Goal: Task Accomplishment & Management: Manage account settings

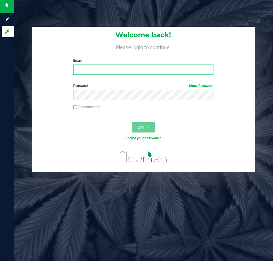
drag, startPoint x: 93, startPoint y: 70, endPoint x: 92, endPoint y: 65, distance: 5.0
click at [93, 70] on input "Email" at bounding box center [143, 70] width 140 height 10
type input "[EMAIL_ADDRESS][DOMAIN_NAME]"
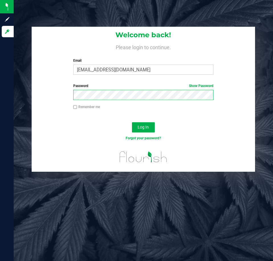
click at [132, 122] on button "Log In" at bounding box center [143, 127] width 23 height 10
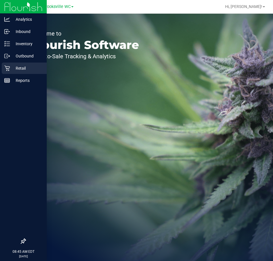
click at [17, 69] on p "Retail" at bounding box center [27, 68] width 34 height 7
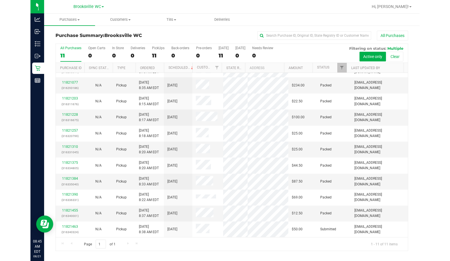
scroll to position [67, 0]
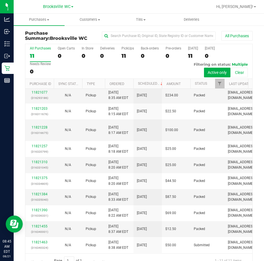
click at [108, 72] on div "All Purchases 11 Open Carts 0 In Store 0 Deliveries 0 PickUps 11 Back-orders 0 …" at bounding box center [138, 61] width 227 height 35
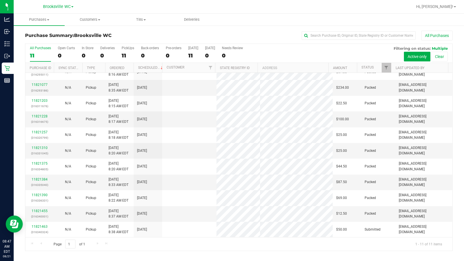
scroll to position [0, 0]
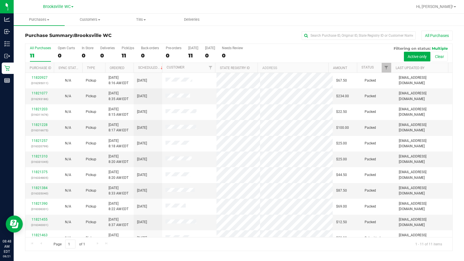
click at [117, 40] on div "Purchase Summary: Brooksville WC All Purchases" at bounding box center [238, 37] width 427 height 13
click at [179, 36] on div "All Purchases" at bounding box center [309, 36] width 285 height 10
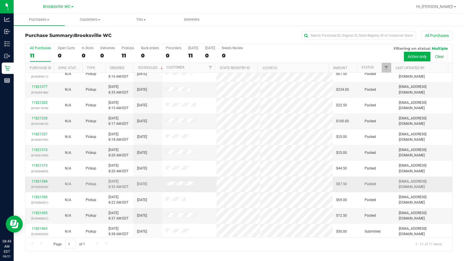
scroll to position [9, 0]
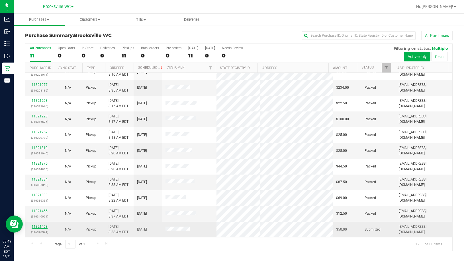
click at [42, 225] on link "11821463" at bounding box center [40, 227] width 16 height 4
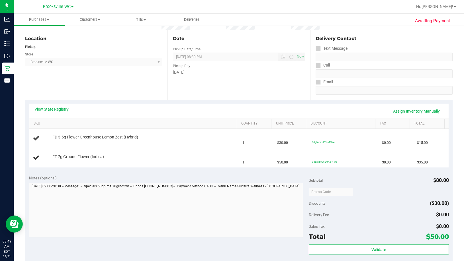
scroll to position [57, 0]
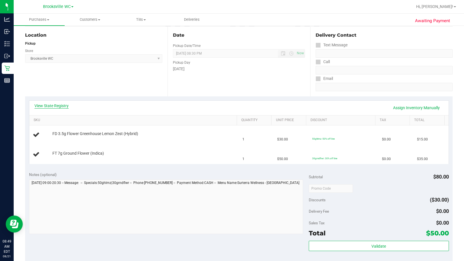
click at [50, 106] on link "View State Registry" at bounding box center [51, 106] width 34 height 6
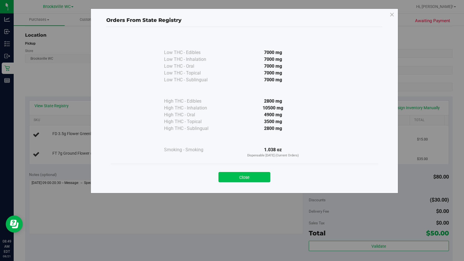
click at [243, 180] on button "Close" at bounding box center [244, 177] width 52 height 10
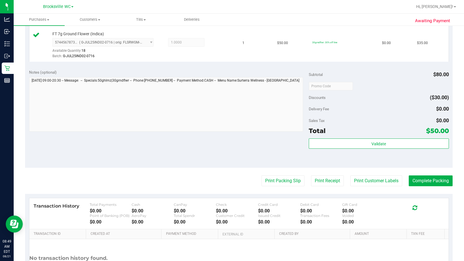
scroll to position [199, 0]
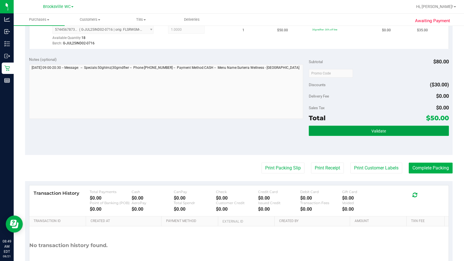
click at [272, 134] on button "Validate" at bounding box center [379, 131] width 140 height 10
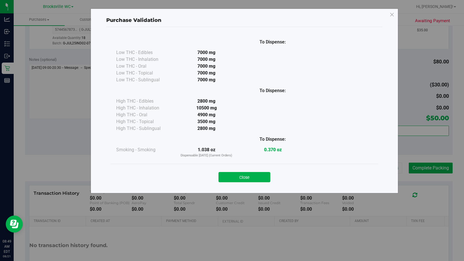
click at [241, 183] on div "Close" at bounding box center [244, 175] width 268 height 23
click at [250, 178] on button "Close" at bounding box center [244, 177] width 52 height 10
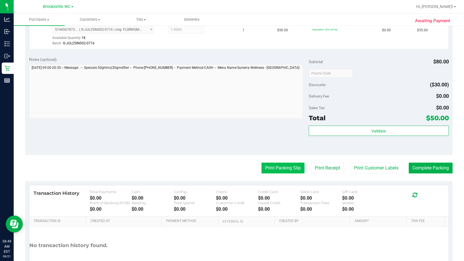
click at [272, 171] on button "Print Packing Slip" at bounding box center [282, 168] width 43 height 11
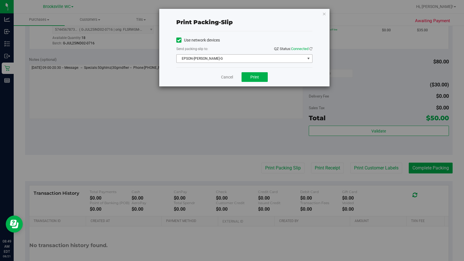
click at [233, 60] on span "EPSON-[PERSON_NAME]-G" at bounding box center [240, 59] width 128 height 8
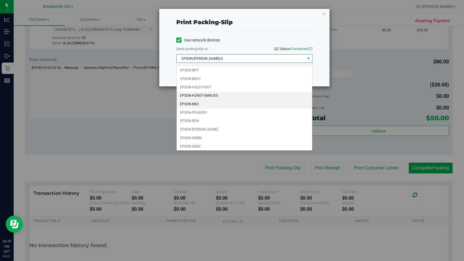
scroll to position [8, 0]
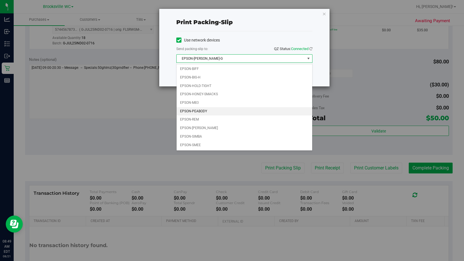
click at [223, 110] on li "EPSON-PEABODY" at bounding box center [243, 111] width 135 height 9
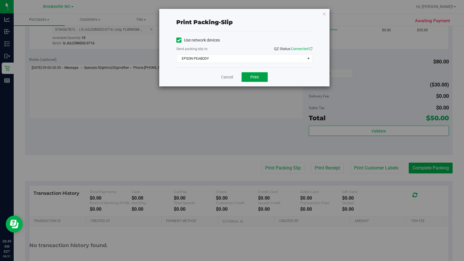
click at [255, 77] on span "Print" at bounding box center [254, 77] width 9 height 5
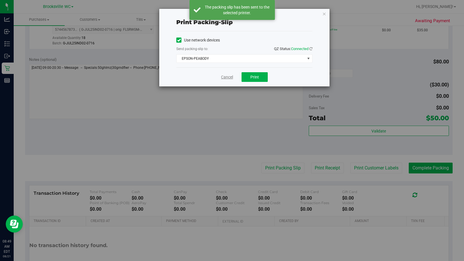
click at [227, 78] on link "Cancel" at bounding box center [227, 77] width 12 height 6
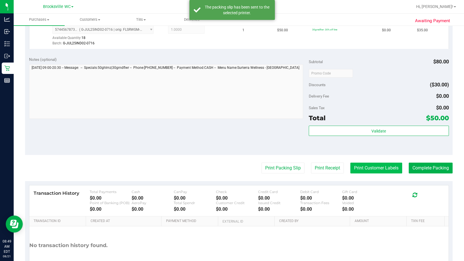
click at [272, 167] on button "Print Customer Labels" at bounding box center [376, 168] width 52 height 11
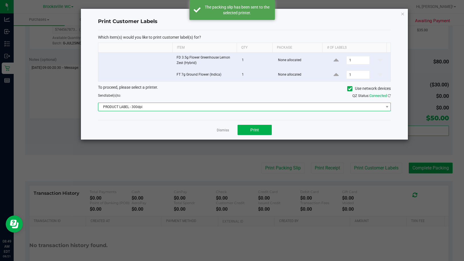
click at [178, 106] on span "PRODUCT LABEL - 300dpi" at bounding box center [240, 107] width 285 height 8
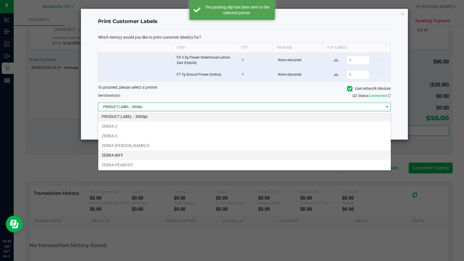
scroll to position [1, 0]
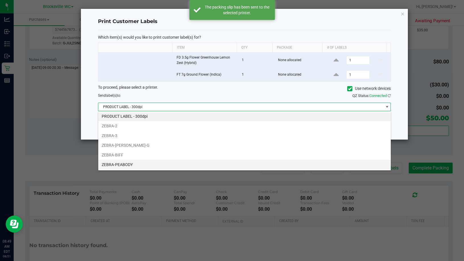
click at [162, 164] on li "ZEBRA-PEABODY" at bounding box center [244, 165] width 292 height 10
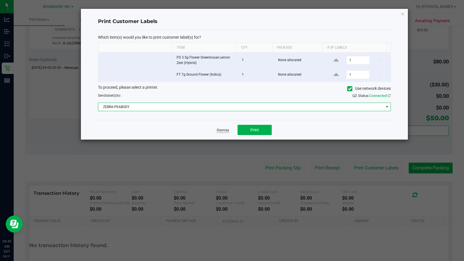
click at [218, 131] on link "Dismiss" at bounding box center [223, 130] width 12 height 5
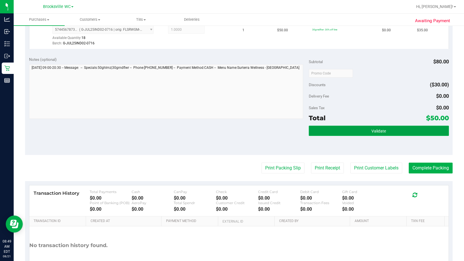
click at [272, 130] on button "Validate" at bounding box center [379, 131] width 140 height 10
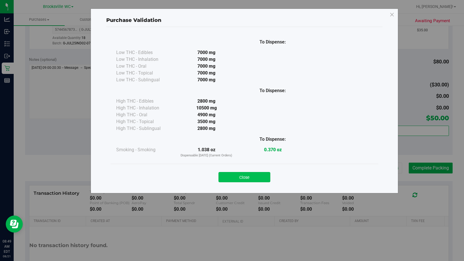
click at [255, 180] on button "Close" at bounding box center [244, 177] width 52 height 10
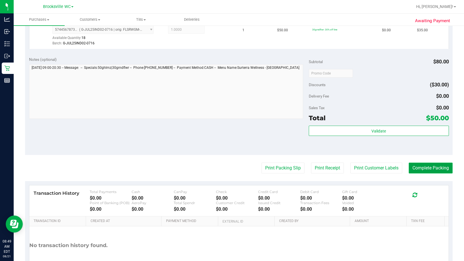
click at [272, 171] on button "Complete Packing" at bounding box center [430, 168] width 44 height 11
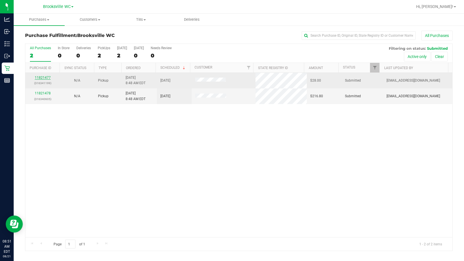
click at [39, 78] on link "11821477" at bounding box center [43, 78] width 16 height 4
click at [41, 77] on link "11821477" at bounding box center [43, 78] width 16 height 4
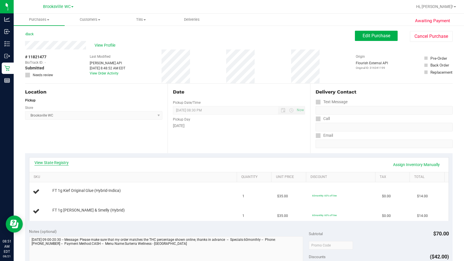
click at [56, 163] on link "View State Registry" at bounding box center [51, 163] width 34 height 6
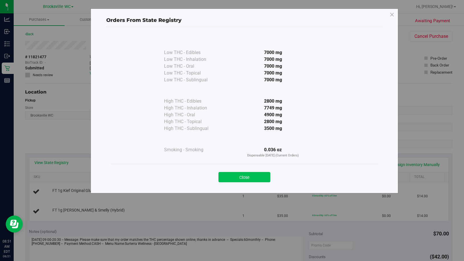
click at [253, 177] on button "Close" at bounding box center [244, 177] width 52 height 10
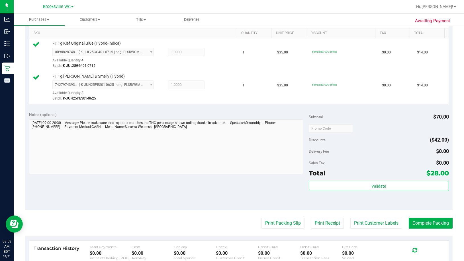
scroll to position [199, 0]
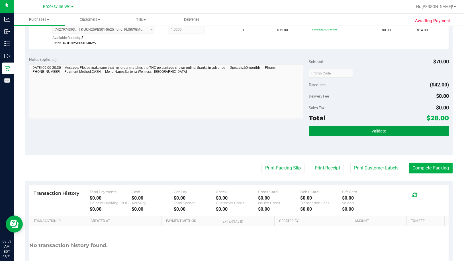
click at [272, 129] on button "Validate" at bounding box center [379, 131] width 140 height 10
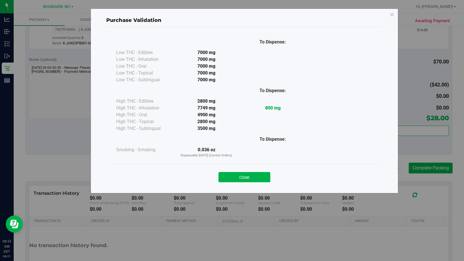
click at [256, 177] on button "Close" at bounding box center [244, 177] width 52 height 10
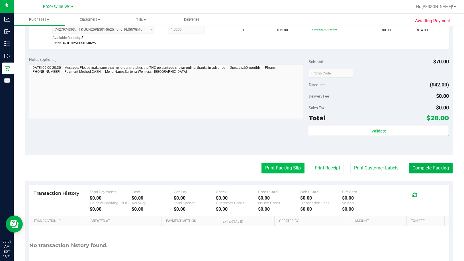
click at [272, 168] on button "Print Packing Slip" at bounding box center [282, 168] width 43 height 11
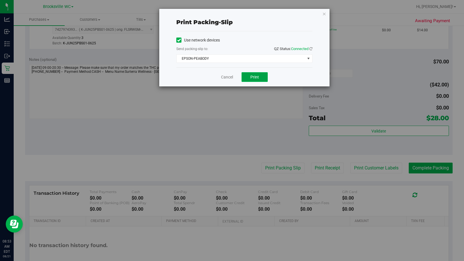
click at [256, 77] on span "Print" at bounding box center [254, 77] width 9 height 5
click at [228, 78] on link "Cancel" at bounding box center [227, 77] width 12 height 6
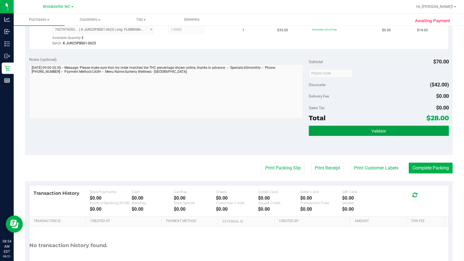
click at [272, 130] on span "Validate" at bounding box center [378, 131] width 15 height 5
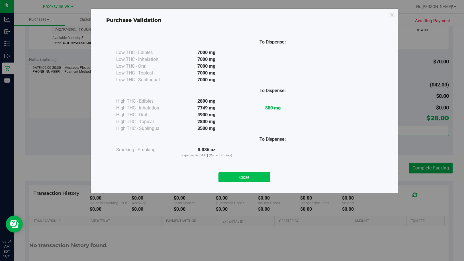
click at [259, 181] on button "Close" at bounding box center [244, 177] width 52 height 10
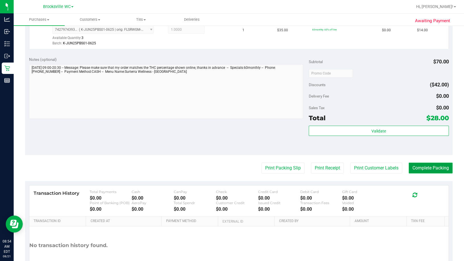
click at [272, 170] on button "Complete Packing" at bounding box center [430, 168] width 44 height 11
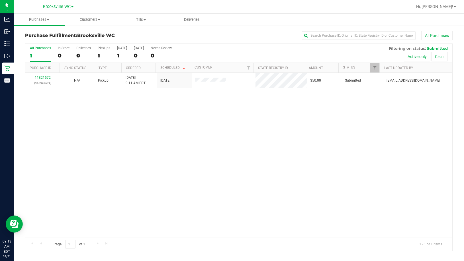
drag, startPoint x: 80, startPoint y: 141, endPoint x: 83, endPoint y: 125, distance: 16.7
click at [80, 140] on div "11821572 (316342674) N/A Pickup 8/21/2025 9:11 AM EDT 8/21/2025 $50.00 Submitte…" at bounding box center [238, 155] width 427 height 165
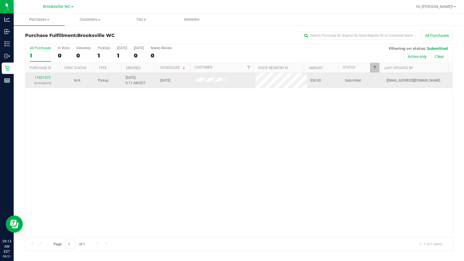
click at [42, 80] on div "11821572 (316342674)" at bounding box center [43, 80] width 28 height 11
click at [42, 79] on link "11821572" at bounding box center [43, 78] width 16 height 4
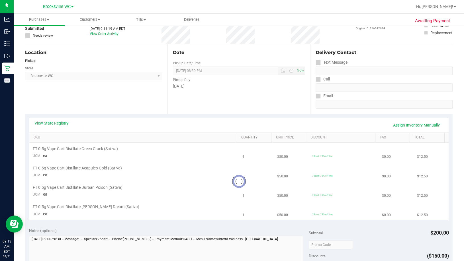
scroll to position [57, 0]
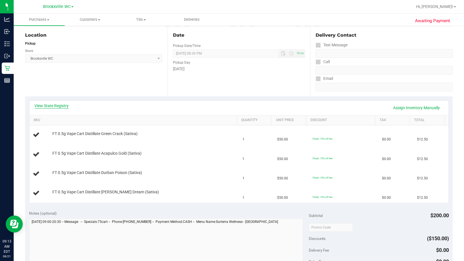
click at [62, 106] on link "View State Registry" at bounding box center [51, 106] width 34 height 6
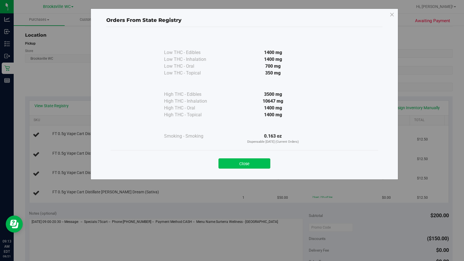
click at [257, 161] on button "Close" at bounding box center [244, 164] width 52 height 10
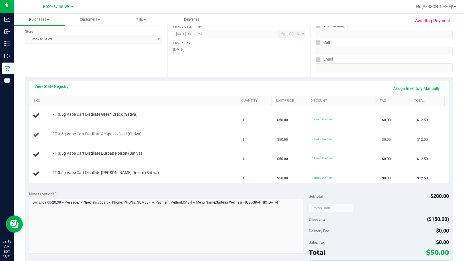
scroll to position [85, 0]
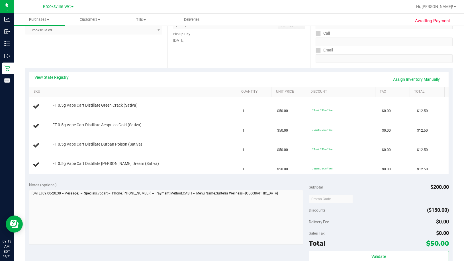
click at [53, 78] on link "View State Registry" at bounding box center [51, 78] width 34 height 6
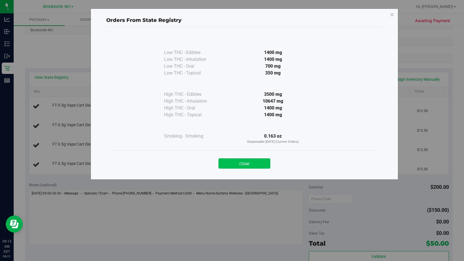
click at [236, 167] on button "Close" at bounding box center [244, 164] width 52 height 10
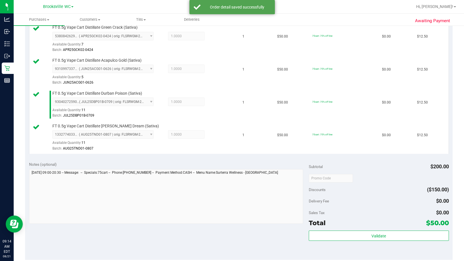
scroll to position [285, 0]
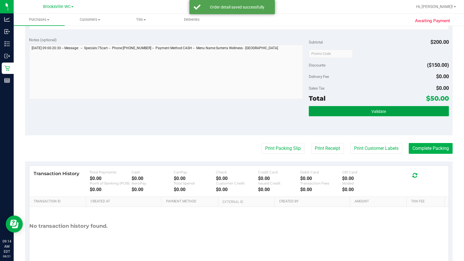
click at [272, 112] on button "Validate" at bounding box center [379, 111] width 140 height 10
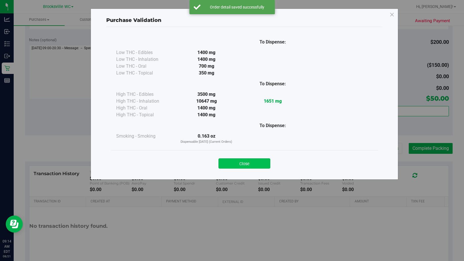
click at [244, 165] on button "Close" at bounding box center [244, 164] width 52 height 10
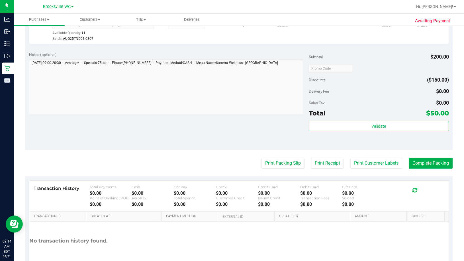
scroll to position [256, 0]
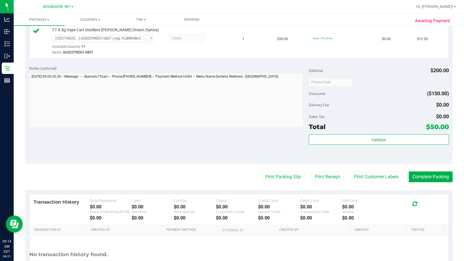
click at [272, 183] on purchase-details "Back Edit Purchase Cancel Purchase View Profile # 11821572 BioTrack ID: - Submi…" at bounding box center [238, 36] width 427 height 522
click at [272, 178] on button "Print Customer Labels" at bounding box center [376, 177] width 52 height 11
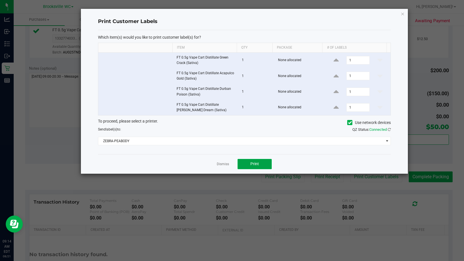
click at [255, 161] on button "Print" at bounding box center [254, 164] width 34 height 10
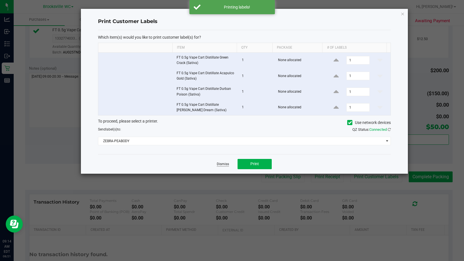
click at [224, 166] on link "Dismiss" at bounding box center [223, 164] width 12 height 5
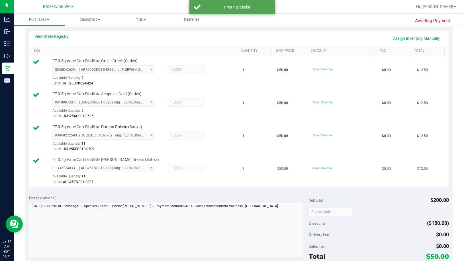
scroll to position [171, 0]
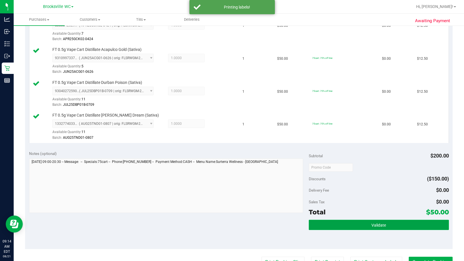
click at [272, 225] on button "Validate" at bounding box center [379, 225] width 140 height 10
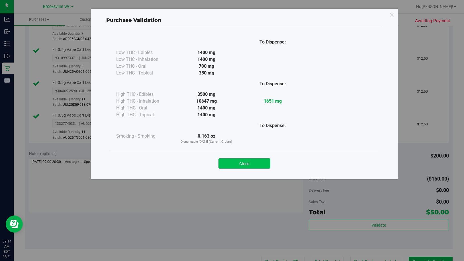
click at [257, 168] on button "Close" at bounding box center [244, 164] width 52 height 10
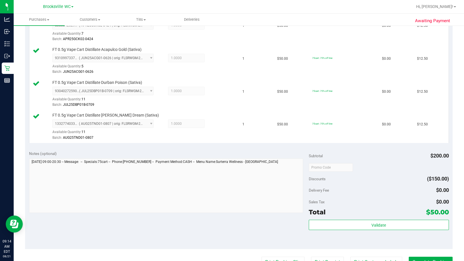
scroll to position [303, 0]
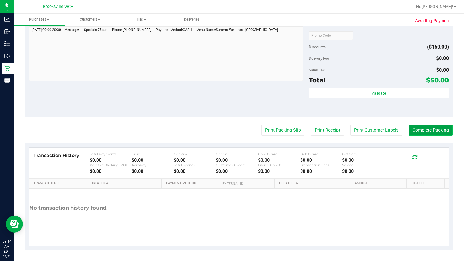
click at [272, 128] on button "Complete Packing" at bounding box center [430, 130] width 44 height 11
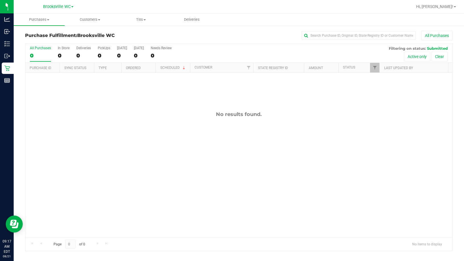
click at [103, 118] on div "No results found." at bounding box center [238, 114] width 427 height 6
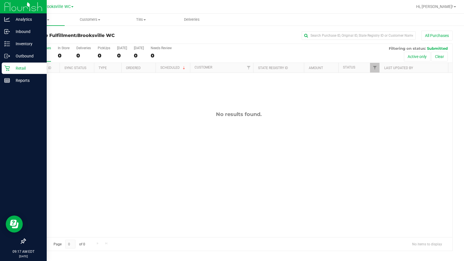
click at [9, 70] on icon at bounding box center [6, 68] width 5 height 5
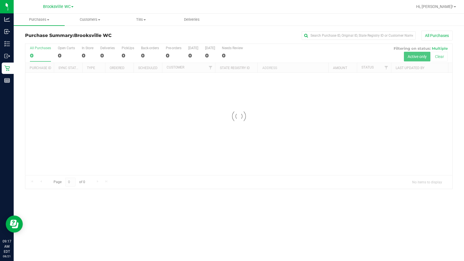
click at [178, 37] on div "All Purchases" at bounding box center [309, 36] width 285 height 10
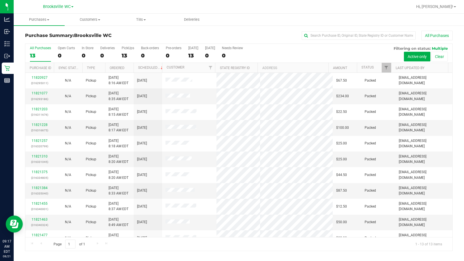
click at [272, 66] on th "Status" at bounding box center [374, 68] width 34 height 10
click at [272, 67] on span at bounding box center [377, 67] width 5 height 5
click at [116, 38] on div "Purchase Summary: Brooksville WC All Purchases" at bounding box center [238, 37] width 427 height 13
click at [45, 94] on link "11821699" at bounding box center [40, 93] width 16 height 4
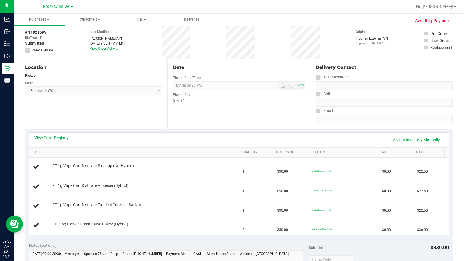
scroll to position [57, 0]
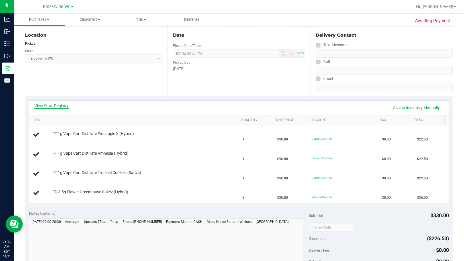
click at [57, 107] on link "View State Registry" at bounding box center [51, 106] width 34 height 6
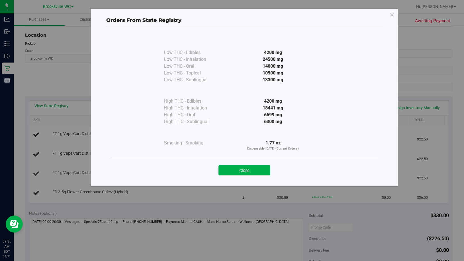
click at [238, 170] on button "Close" at bounding box center [244, 170] width 52 height 10
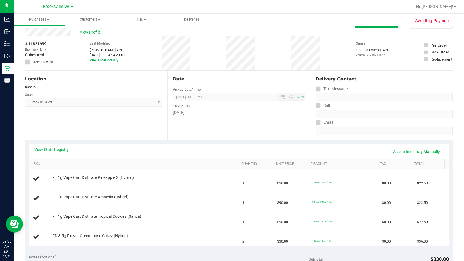
scroll to position [0, 0]
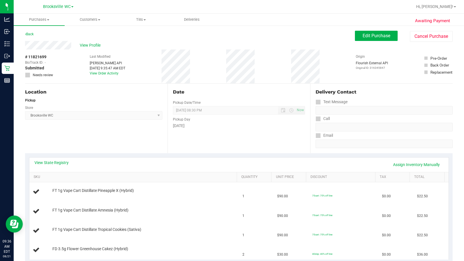
click at [201, 126] on div "[DATE]" at bounding box center [239, 126] width 132 height 6
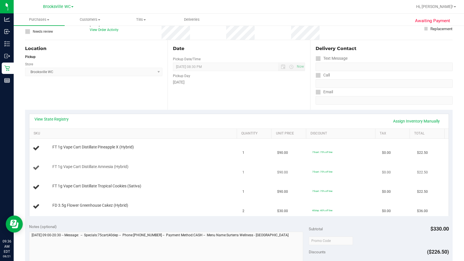
scroll to position [85, 0]
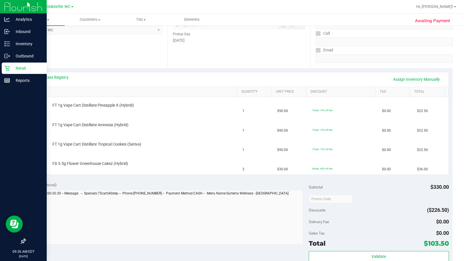
click at [15, 71] on p "Retail" at bounding box center [27, 68] width 34 height 7
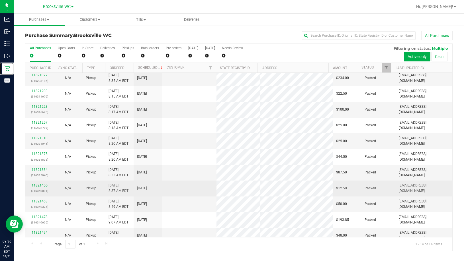
scroll to position [56, 0]
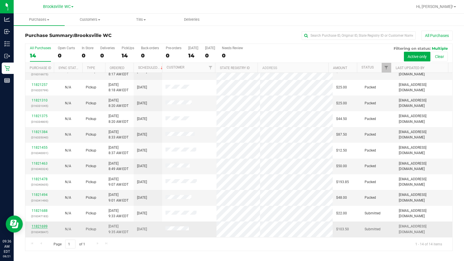
click at [42, 225] on link "11821699" at bounding box center [40, 227] width 16 height 4
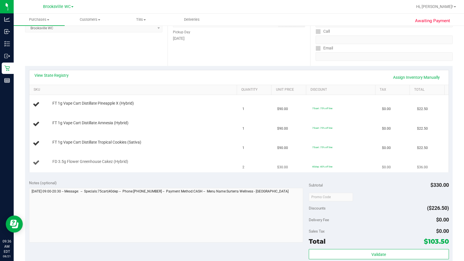
scroll to position [57, 0]
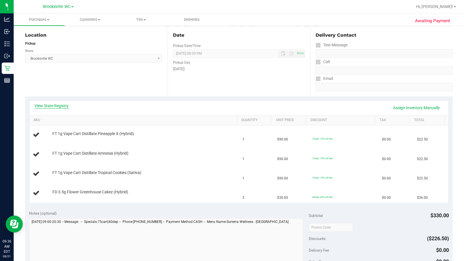
click at [54, 105] on link "View State Registry" at bounding box center [51, 106] width 34 height 6
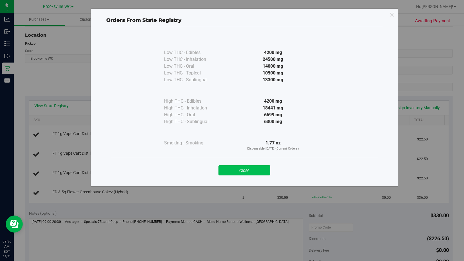
click at [263, 172] on button "Close" at bounding box center [244, 170] width 52 height 10
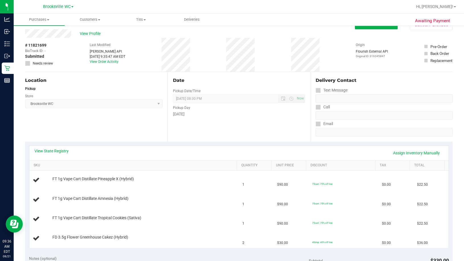
scroll to position [0, 0]
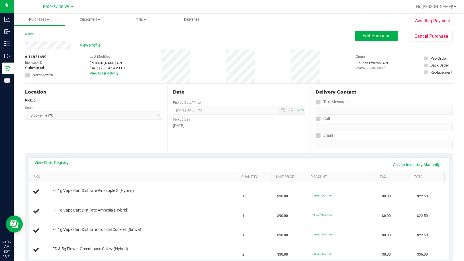
click at [110, 122] on div "Location Pickup Store Brooksville WC Select Store Bonita Springs WC Boynton Bea…" at bounding box center [96, 119] width 142 height 70
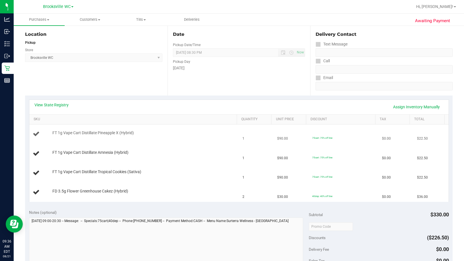
scroll to position [85, 0]
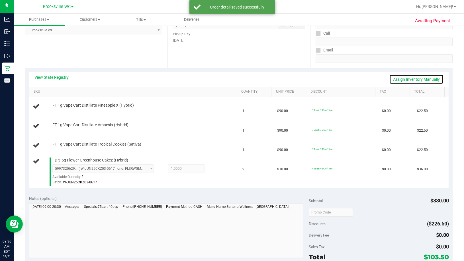
click at [272, 77] on link "Assign Inventory Manually" at bounding box center [416, 80] width 54 height 10
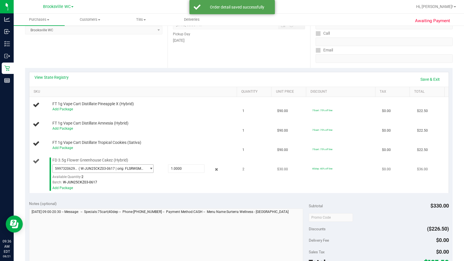
click at [104, 168] on span "( W-JUN25CKZ03-0617 | orig: FLSRWGM-20250623-848 )" at bounding box center [111, 169] width 65 height 4
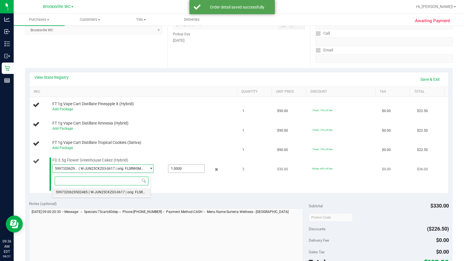
drag, startPoint x: 110, startPoint y: 193, endPoint x: 187, endPoint y: 168, distance: 80.6
click at [110, 193] on span "( W-JUN25CKZ03-0617 | orig: FLSRWGM-20250623-848 )" at bounding box center [133, 192] width 88 height 4
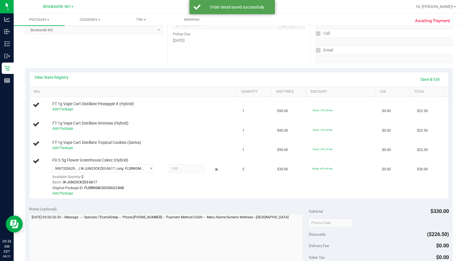
click at [194, 168] on span "1.00 1" at bounding box center [186, 169] width 36 height 9
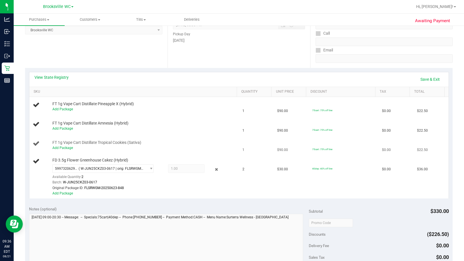
click at [187, 137] on td "FT 1g Vape Cart Distillate Tropical Cookies (Sativa) Add Package" at bounding box center [133, 145] width 209 height 19
click at [181, 169] on span "1.00 1" at bounding box center [186, 169] width 36 height 9
click at [138, 168] on span "( W-JUN25CKZ03-0617 | orig: FLSRWGM-20250623-848 )" at bounding box center [111, 169] width 65 height 4
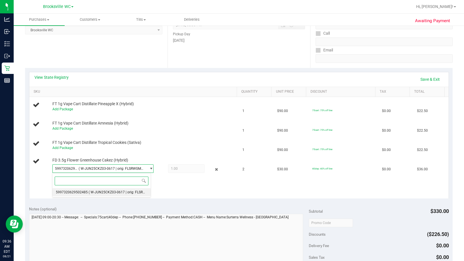
click at [106, 192] on span "( W-JUN25CKZ03-0617 | orig: FLSRWGM-20250623-848 )" at bounding box center [133, 192] width 88 height 4
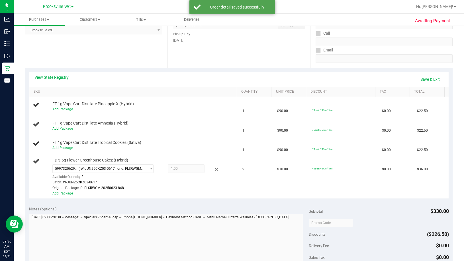
click at [192, 167] on span "1.00 1" at bounding box center [186, 169] width 36 height 9
click at [254, 58] on div "Date Pickup Date/Time [DATE] Now [DATE] 08:30 PM Now Pickup Day [DATE]" at bounding box center [238, 33] width 142 height 70
click at [272, 79] on link "Save & Exit" at bounding box center [429, 80] width 27 height 10
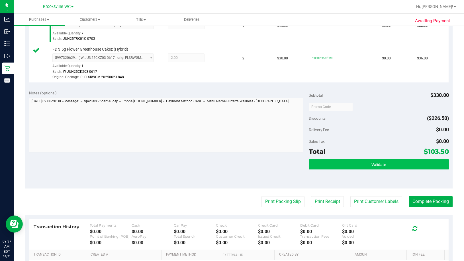
scroll to position [285, 0]
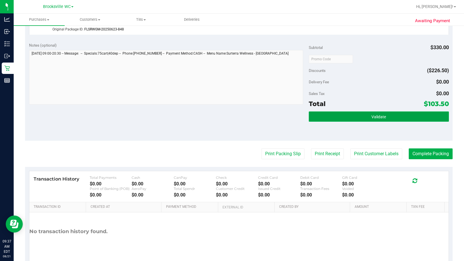
click at [272, 118] on button "Validate" at bounding box center [379, 117] width 140 height 10
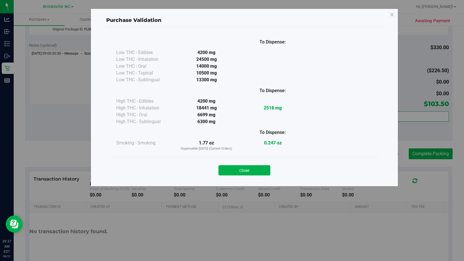
drag, startPoint x: 244, startPoint y: 172, endPoint x: 258, endPoint y: 170, distance: 14.8
click at [245, 172] on button "Close" at bounding box center [244, 170] width 52 height 10
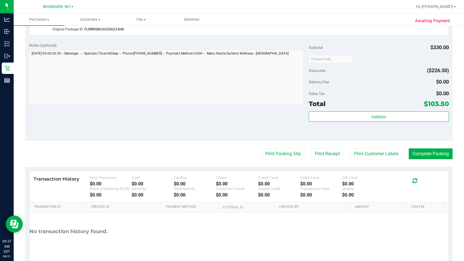
click at [272, 160] on purchase-details "Back Edit Purchase Cancel Purchase View Profile # 11821699 BioTrack ID: - Submi…" at bounding box center [238, 9] width 427 height 527
click at [272, 154] on button "Print Packing Slip" at bounding box center [282, 154] width 43 height 11
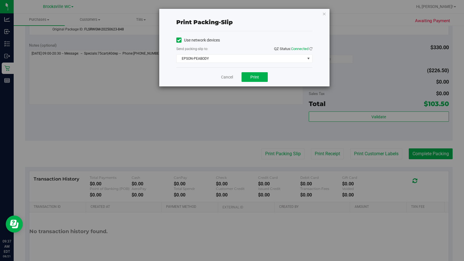
click at [244, 71] on div "Cancel Print" at bounding box center [244, 76] width 136 height 19
click at [257, 83] on div "Cancel Print" at bounding box center [244, 76] width 136 height 19
click at [258, 80] on button "Print" at bounding box center [254, 77] width 26 height 10
click at [259, 77] on button "Print" at bounding box center [254, 77] width 26 height 10
click at [221, 78] on link "Cancel" at bounding box center [227, 77] width 12 height 6
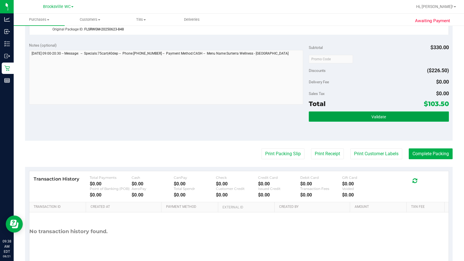
click at [272, 116] on button "Validate" at bounding box center [379, 117] width 140 height 10
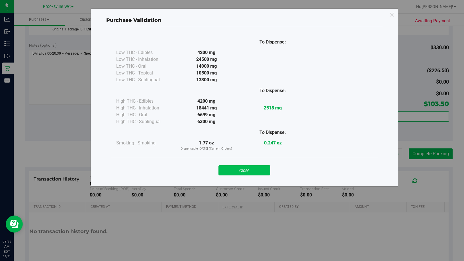
click at [259, 170] on button "Close" at bounding box center [244, 170] width 52 height 10
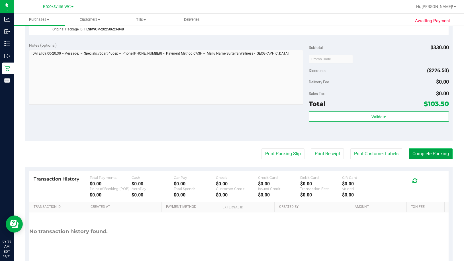
click at [272, 151] on button "Complete Packing" at bounding box center [430, 154] width 44 height 11
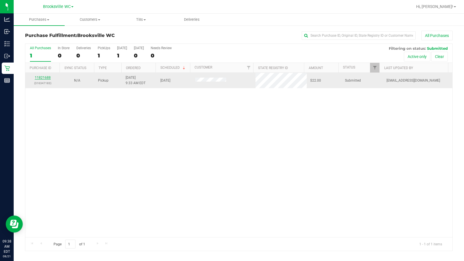
click at [46, 77] on link "11821688" at bounding box center [43, 78] width 16 height 4
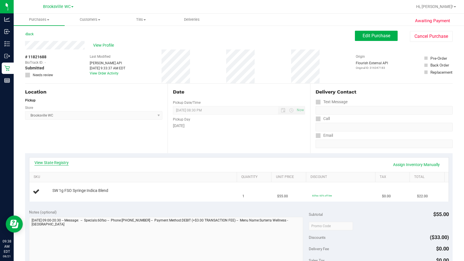
click at [57, 162] on link "View State Registry" at bounding box center [51, 163] width 34 height 6
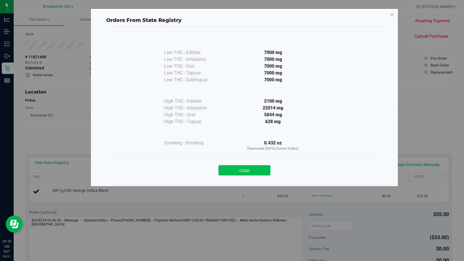
click at [260, 169] on button "Close" at bounding box center [244, 170] width 52 height 10
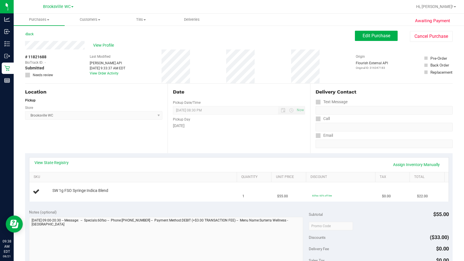
click at [257, 128] on div "[DATE]" at bounding box center [239, 126] width 132 height 6
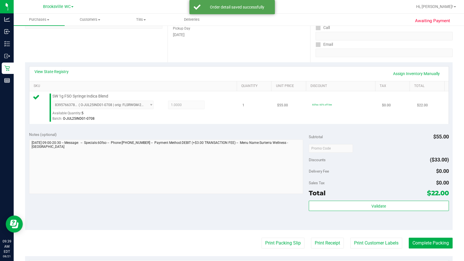
scroll to position [114, 0]
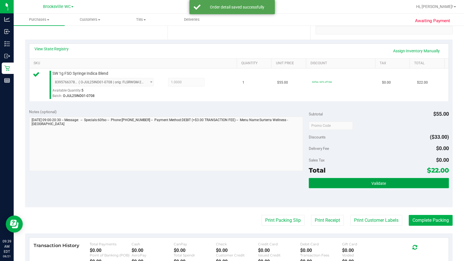
click at [272, 180] on button "Validate" at bounding box center [379, 183] width 140 height 10
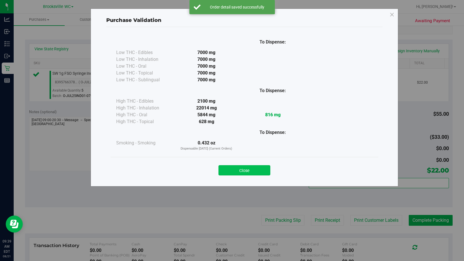
click at [263, 172] on button "Close" at bounding box center [244, 170] width 52 height 10
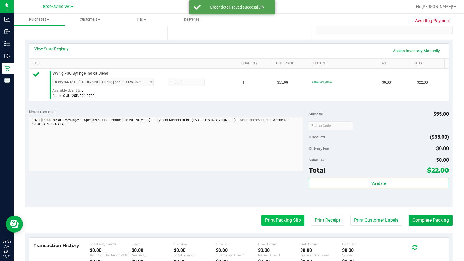
click at [272, 222] on button "Print Packing Slip" at bounding box center [282, 220] width 43 height 11
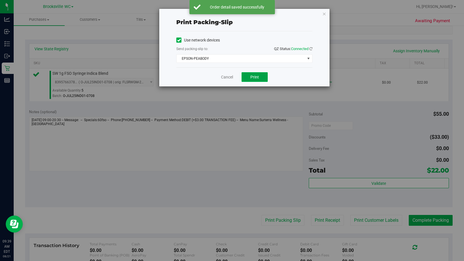
click at [261, 78] on button "Print" at bounding box center [254, 77] width 26 height 10
click at [226, 79] on link "Cancel" at bounding box center [227, 77] width 12 height 6
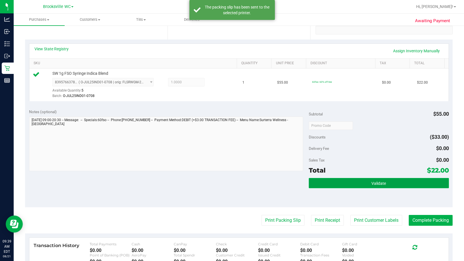
click at [272, 180] on button "Validate" at bounding box center [379, 183] width 140 height 10
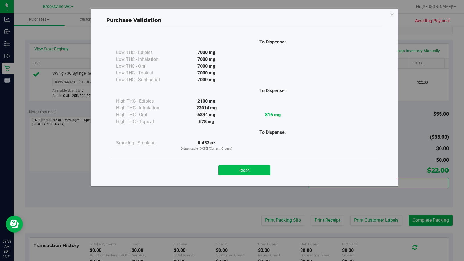
click at [259, 167] on button "Close" at bounding box center [244, 170] width 52 height 10
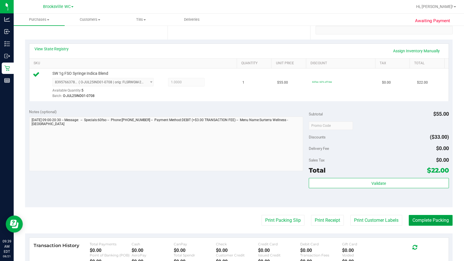
click at [272, 221] on button "Complete Packing" at bounding box center [430, 220] width 44 height 11
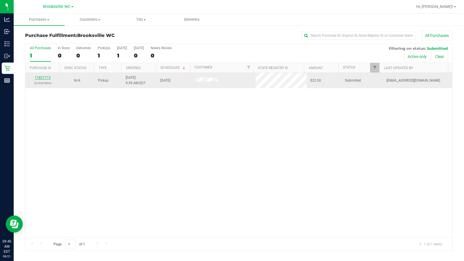
click at [46, 77] on link "11821715" at bounding box center [43, 78] width 16 height 4
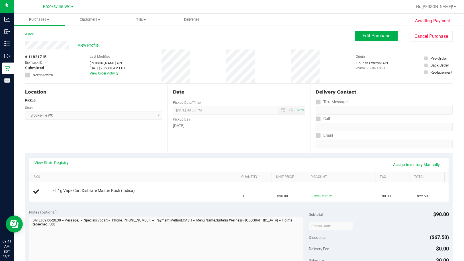
click at [42, 159] on div "View State Registry Assign Inventory Manually" at bounding box center [238, 165] width 419 height 15
click at [48, 164] on link "View State Registry" at bounding box center [51, 163] width 34 height 6
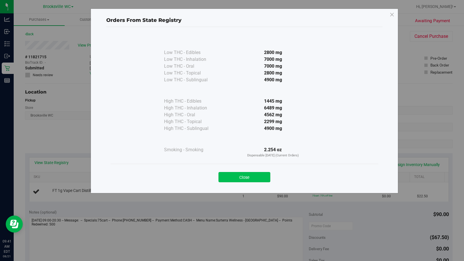
click at [229, 180] on button "Close" at bounding box center [244, 177] width 52 height 10
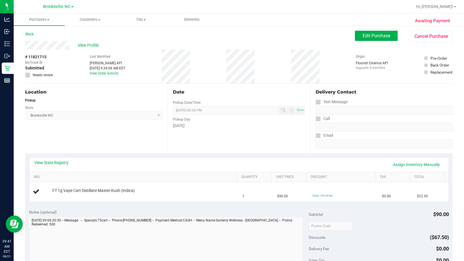
click at [56, 167] on div "View State Registry Assign Inventory Manually" at bounding box center [238, 165] width 409 height 10
click at [49, 162] on link "View State Registry" at bounding box center [51, 163] width 34 height 6
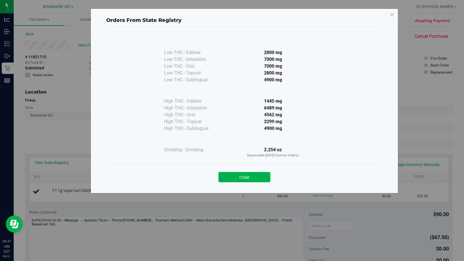
drag, startPoint x: 235, startPoint y: 178, endPoint x: 235, endPoint y: 173, distance: 4.6
click at [235, 178] on button "Close" at bounding box center [244, 177] width 52 height 10
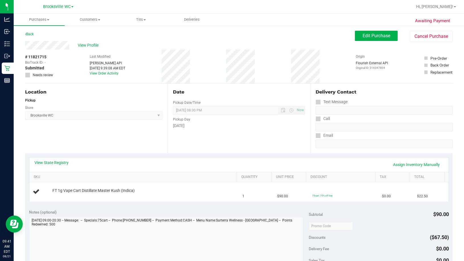
click at [241, 125] on div "[DATE]" at bounding box center [239, 126] width 132 height 6
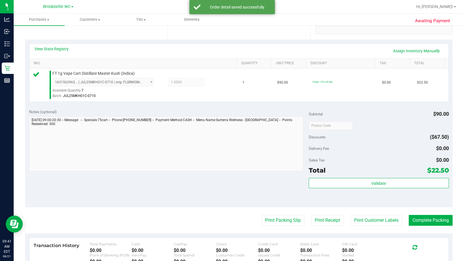
scroll to position [142, 0]
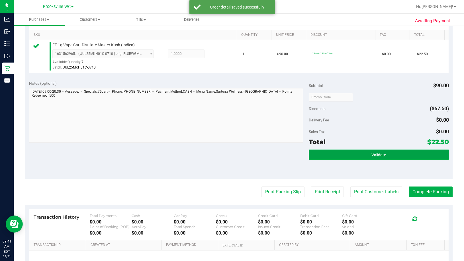
click at [272, 151] on button "Validate" at bounding box center [379, 155] width 140 height 10
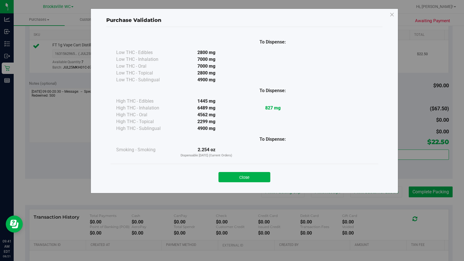
click at [248, 178] on button "Close" at bounding box center [244, 177] width 52 height 10
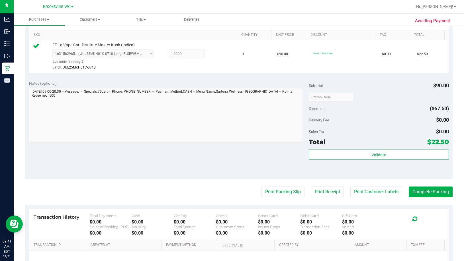
click at [272, 198] on purchase-details "Back Edit Purchase Cancel Purchase View Profile # 11821715 BioTrack ID: - Submi…" at bounding box center [238, 99] width 427 height 423
click at [272, 195] on button "Print Packing Slip" at bounding box center [282, 192] width 43 height 11
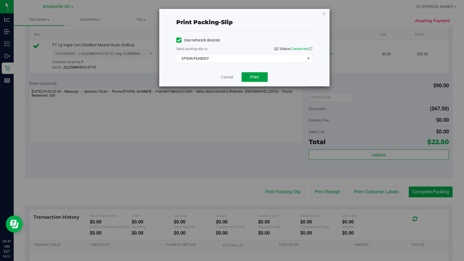
click at [251, 77] on span "Print" at bounding box center [254, 77] width 9 height 5
click at [230, 77] on link "Cancel" at bounding box center [227, 77] width 12 height 6
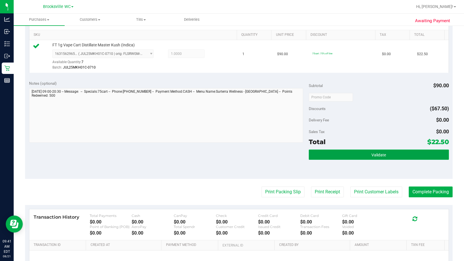
click at [272, 154] on span "Validate" at bounding box center [378, 155] width 15 height 5
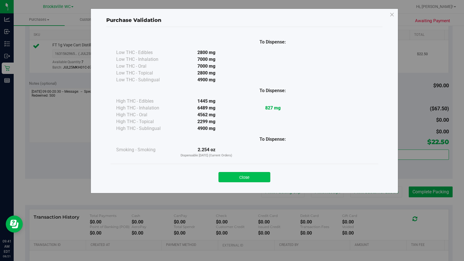
click at [254, 179] on button "Close" at bounding box center [244, 177] width 52 height 10
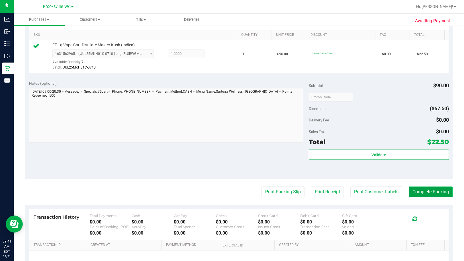
click at [272, 192] on button "Complete Packing" at bounding box center [430, 192] width 44 height 11
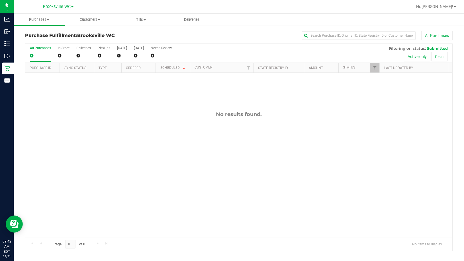
drag, startPoint x: 72, startPoint y: 130, endPoint x: 64, endPoint y: 118, distance: 14.1
click at [71, 127] on div "No results found." at bounding box center [238, 174] width 427 height 203
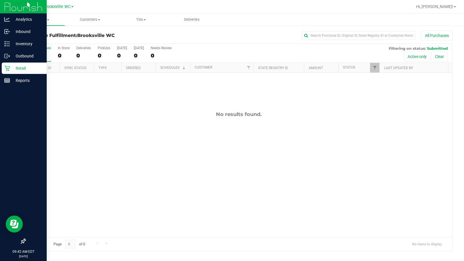
click at [9, 69] on icon at bounding box center [6, 68] width 5 height 5
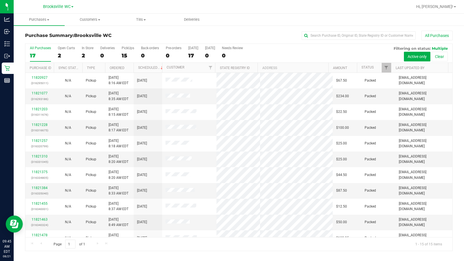
click at [107, 39] on div "Purchase Summary: Brooksville WC All Purchases" at bounding box center [238, 37] width 427 height 13
click at [272, 67] on th "Status" at bounding box center [374, 68] width 34 height 10
click at [272, 68] on span at bounding box center [377, 67] width 5 height 5
click at [112, 35] on span "Brooksville WC" at bounding box center [93, 35] width 38 height 5
click at [96, 37] on span "Brooksville WC" at bounding box center [93, 35] width 38 height 5
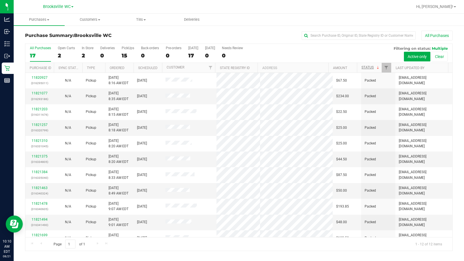
drag, startPoint x: 119, startPoint y: 36, endPoint x: 119, endPoint y: 30, distance: 5.1
click at [119, 33] on div "Purchase Summary: Brooksville WC All Purchases" at bounding box center [238, 37] width 427 height 13
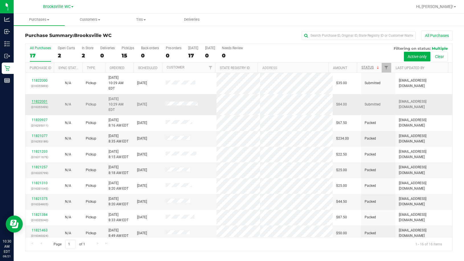
click at [37, 100] on link "11822001" at bounding box center [40, 102] width 16 height 4
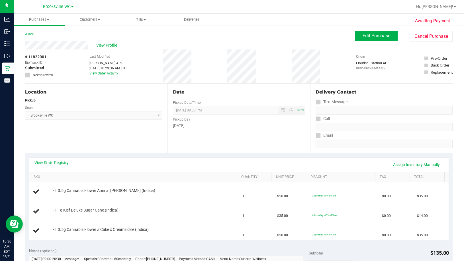
scroll to position [85, 0]
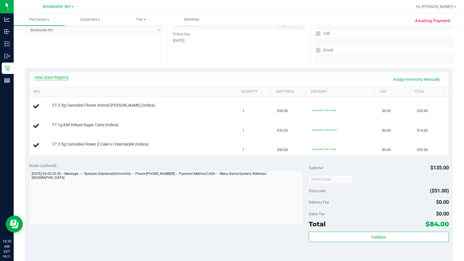
click at [55, 78] on link "View State Registry" at bounding box center [51, 78] width 34 height 6
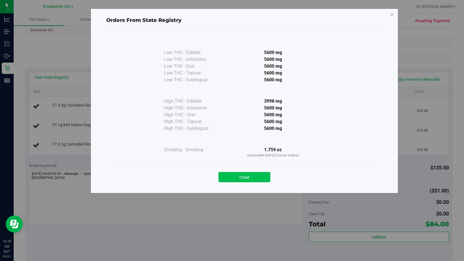
click at [256, 176] on button "Close" at bounding box center [244, 177] width 52 height 10
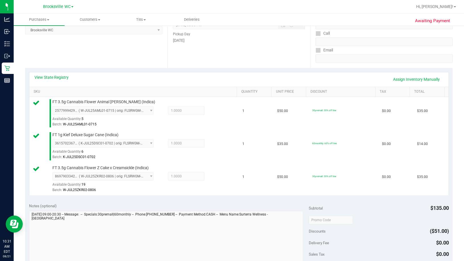
scroll to position [256, 0]
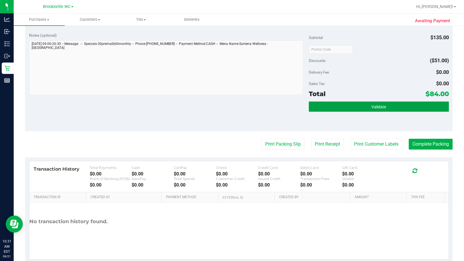
click at [272, 112] on button "Validate" at bounding box center [379, 107] width 140 height 10
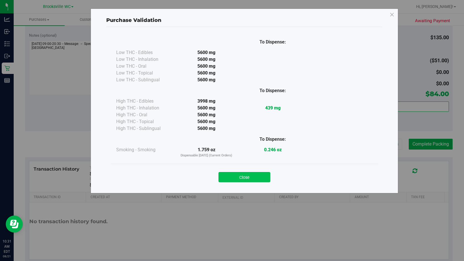
click at [257, 177] on button "Close" at bounding box center [244, 177] width 52 height 10
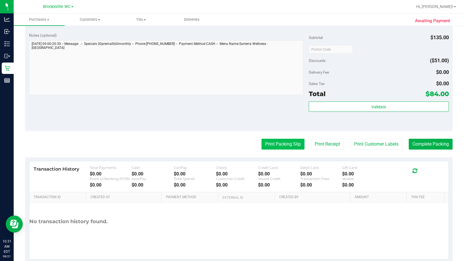
click at [272, 148] on button "Print Packing Slip" at bounding box center [282, 144] width 43 height 11
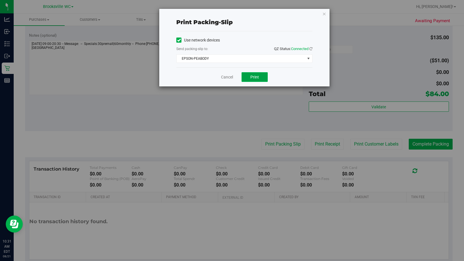
click at [264, 77] on button "Print" at bounding box center [254, 77] width 26 height 10
click at [225, 78] on link "Cancel" at bounding box center [227, 77] width 12 height 6
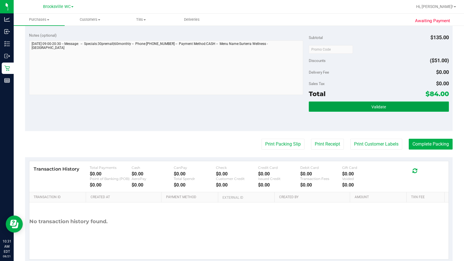
click at [272, 103] on button "Validate" at bounding box center [379, 107] width 140 height 10
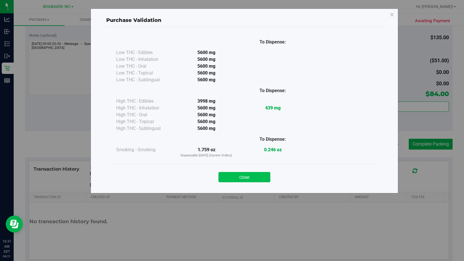
click at [266, 180] on button "Close" at bounding box center [244, 177] width 52 height 10
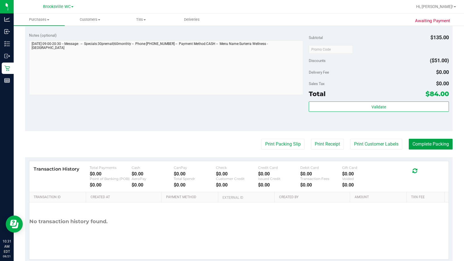
click at [272, 143] on button "Complete Packing" at bounding box center [430, 144] width 44 height 11
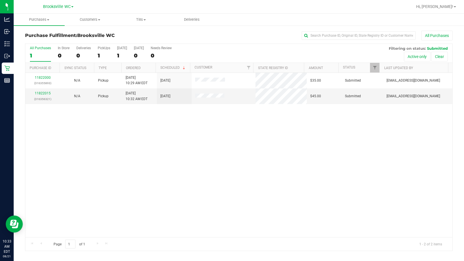
click at [272, 195] on div "11822000 (316355893) N/A Pickup 8/21/2025 10:29 AM EDT 8/21/2025 $35.00 Submitt…" at bounding box center [238, 155] width 427 height 165
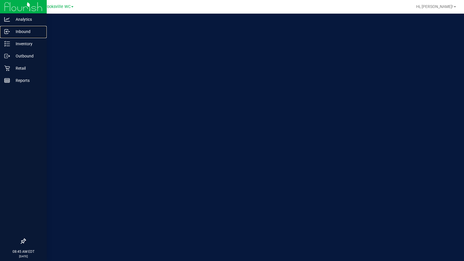
click at [19, 33] on p "Inbound" at bounding box center [27, 31] width 34 height 7
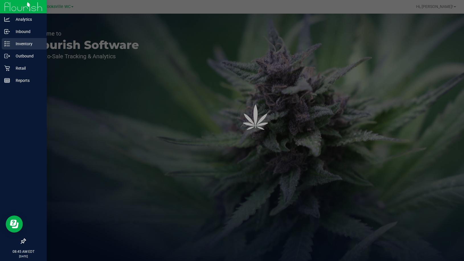
click at [19, 41] on p "Inventory" at bounding box center [27, 43] width 34 height 7
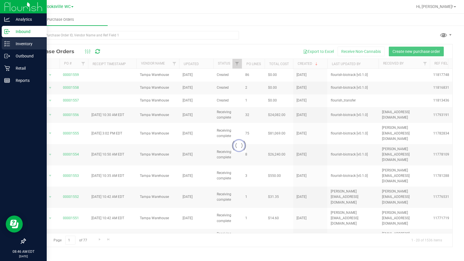
click at [19, 41] on p "Inventory" at bounding box center [27, 43] width 34 height 7
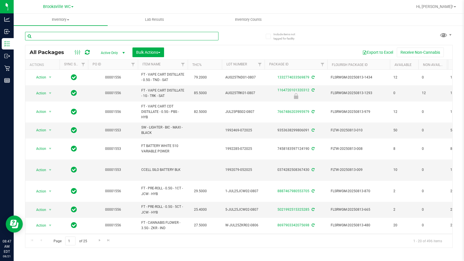
click at [85, 35] on input "text" at bounding box center [121, 36] width 193 height 9
type input "pbs"
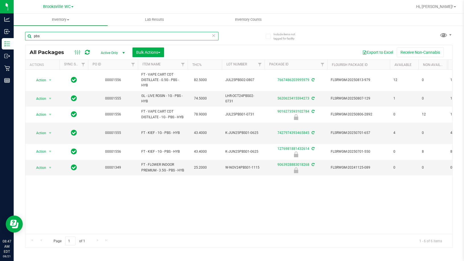
click at [94, 38] on input "pbs" at bounding box center [121, 36] width 193 height 9
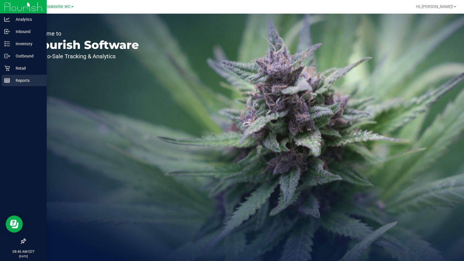
click at [20, 80] on p "Reports" at bounding box center [27, 80] width 34 height 7
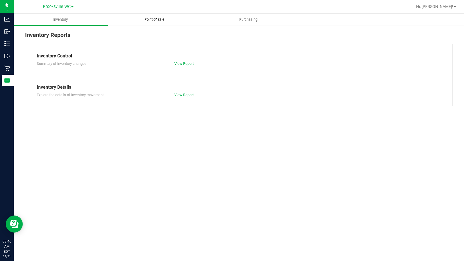
click at [151, 16] on uib-tab-heading "Point of Sale" at bounding box center [154, 19] width 93 height 11
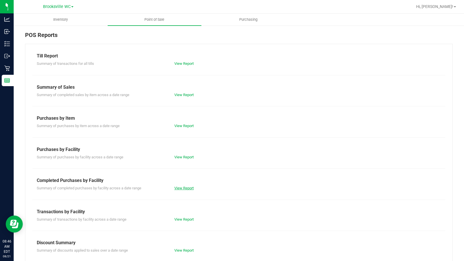
click at [187, 189] on link "View Report" at bounding box center [183, 188] width 19 height 4
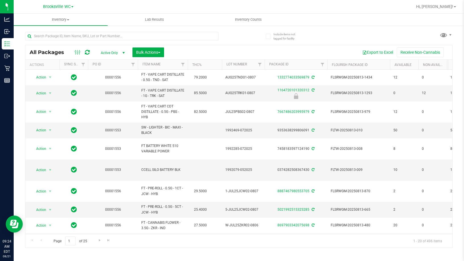
click at [65, 37] on input "text" at bounding box center [121, 36] width 193 height 9
type input "ddf"
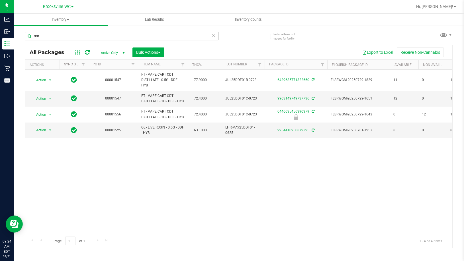
click at [125, 37] on input "ddf" at bounding box center [121, 36] width 193 height 9
type input "p"
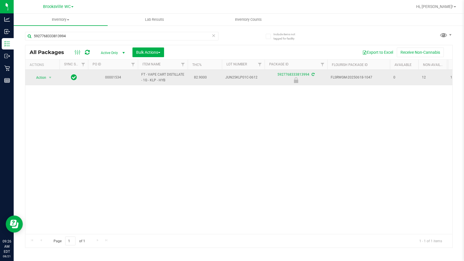
type input "5927768333813994"
click at [47, 81] on span "select" at bounding box center [50, 78] width 7 height 8
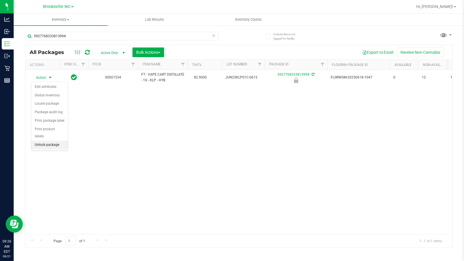
click at [48, 141] on li "Unlock package" at bounding box center [49, 145] width 36 height 9
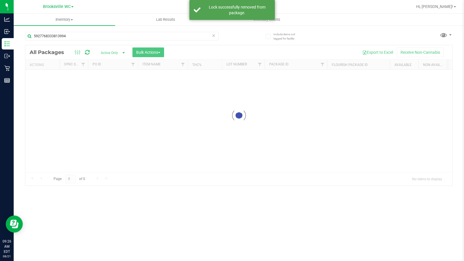
drag, startPoint x: 316, startPoint y: 161, endPoint x: 306, endPoint y: 183, distance: 23.7
click at [314, 169] on div at bounding box center [238, 115] width 427 height 141
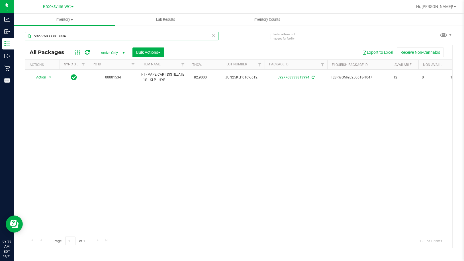
click at [75, 37] on input "5927768333813994" at bounding box center [121, 36] width 193 height 9
click at [74, 38] on input "5927768333813994" at bounding box center [121, 36] width 193 height 9
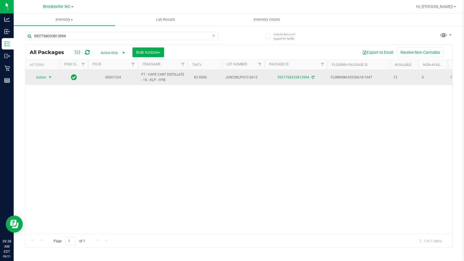
click at [45, 74] on span "Action" at bounding box center [38, 77] width 15 height 8
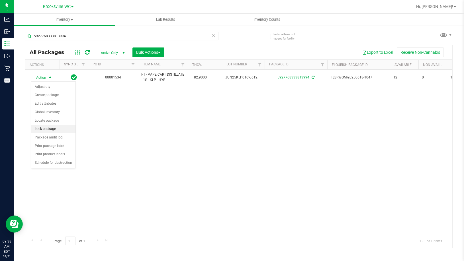
click at [51, 126] on li "Lock package" at bounding box center [53, 129] width 44 height 9
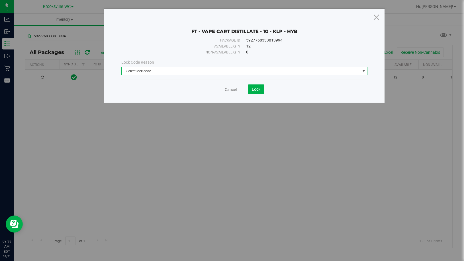
click at [189, 72] on span "Select lock code" at bounding box center [241, 71] width 238 height 8
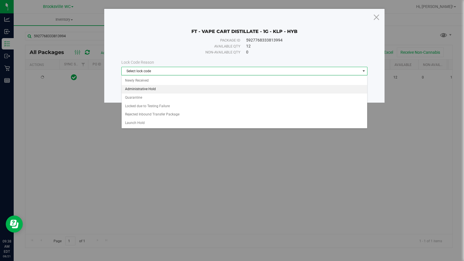
drag, startPoint x: 155, startPoint y: 76, endPoint x: 197, endPoint y: 85, distance: 43.6
click at [154, 77] on div "Select lock code Newly Received Administrative Hold Quarantine Locked due to Te…" at bounding box center [244, 101] width 246 height 53
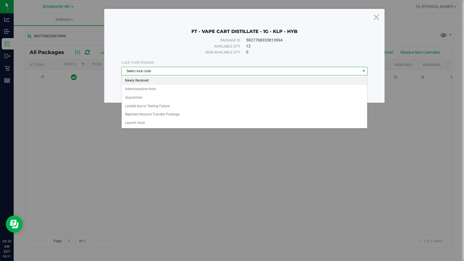
click at [176, 79] on li "Newly Received" at bounding box center [244, 81] width 245 height 9
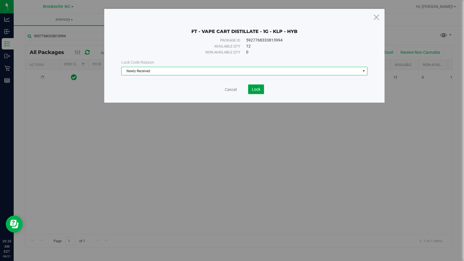
click at [253, 89] on span "Lock" at bounding box center [256, 89] width 9 height 5
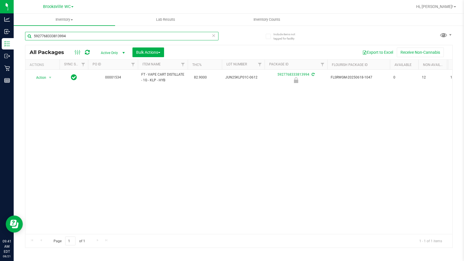
click at [73, 37] on input "5927768333813994" at bounding box center [121, 36] width 193 height 9
type input "arz"
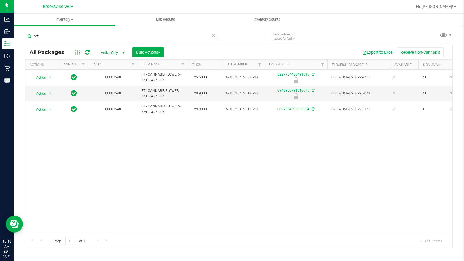
click at [39, 36] on input "arz" at bounding box center [121, 36] width 193 height 9
click at [38, 36] on input "arz" at bounding box center [121, 36] width 193 height 9
type input "a"
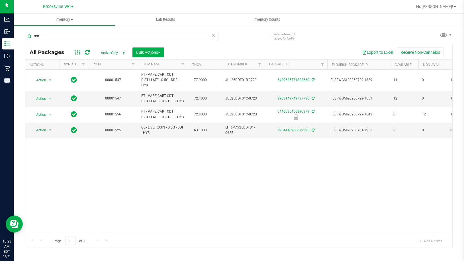
type input "ddf"
click at [94, 178] on div "Action Action Adjust qty Create package Edit attributes Global inventory Locate…" at bounding box center [238, 152] width 427 height 165
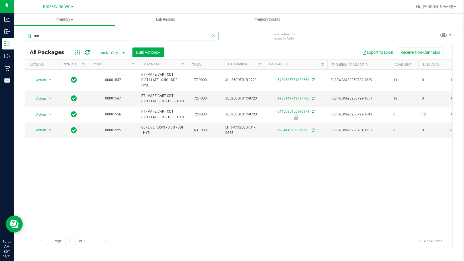
click at [48, 36] on input "ddf" at bounding box center [121, 36] width 193 height 9
type input "gpn"
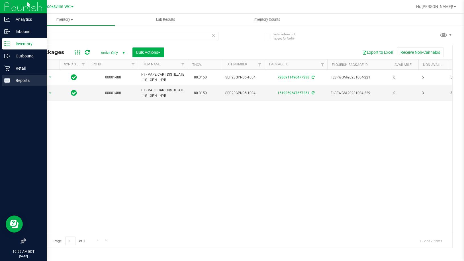
click at [6, 81] on icon at bounding box center [7, 81] width 6 height 6
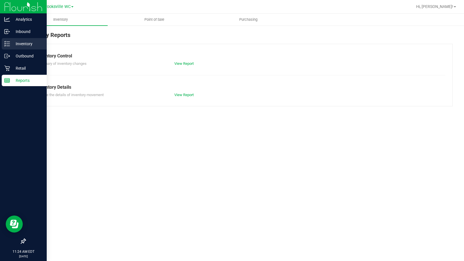
click at [21, 41] on p "Inventory" at bounding box center [27, 43] width 34 height 7
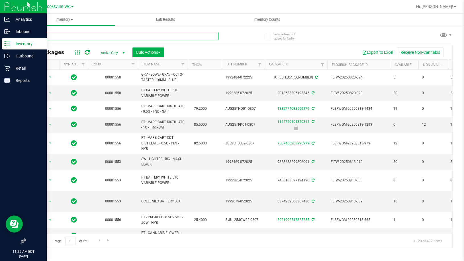
drag, startPoint x: 56, startPoint y: 38, endPoint x: 40, endPoint y: 2, distance: 38.9
click at [53, 30] on div at bounding box center [132, 36] width 214 height 18
type input "rosin"
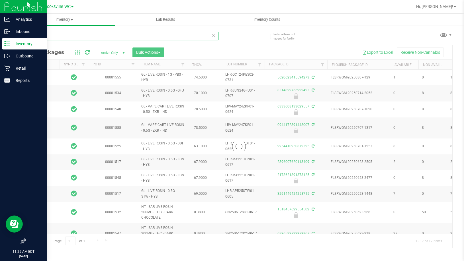
type input "2025-12-23"
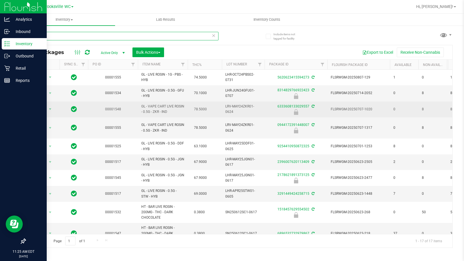
type input "rosin"
drag, startPoint x: 148, startPoint y: 105, endPoint x: 144, endPoint y: 108, distance: 4.7
click at [159, 110] on span "GL - VAPE CART LIVE ROSIN - 0.5G - ZKR - IND" at bounding box center [162, 109] width 43 height 11
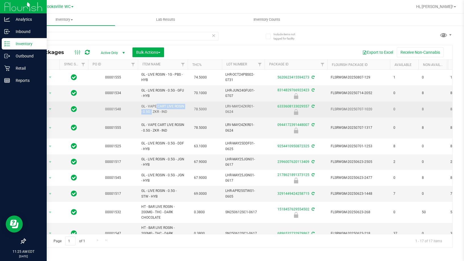
drag, startPoint x: 141, startPoint y: 106, endPoint x: 184, endPoint y: 107, distance: 42.7
click at [184, 107] on td "GL - VAPE CART LIVE ROSIN - 0.5G - ZKR - IND" at bounding box center [163, 110] width 50 height 16
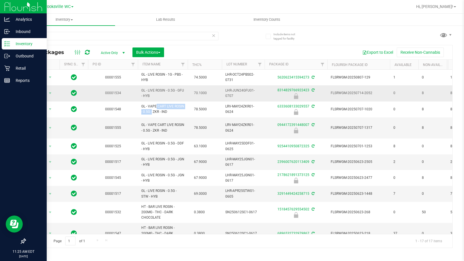
copy span "GL - VAPE CART LIVE ROSIN"
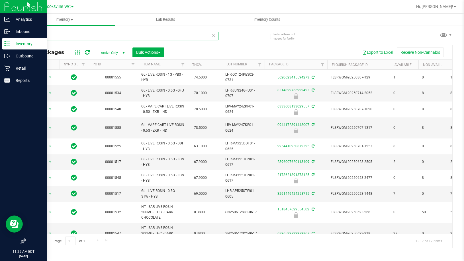
click at [48, 36] on input "rosin" at bounding box center [121, 36] width 193 height 9
click at [47, 35] on input "rosin" at bounding box center [121, 36] width 193 height 9
paste input "GL - VAPE CART LIVE ROSIN"
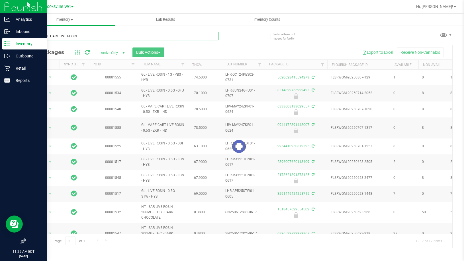
type input "GL - VAPE CART LIVE ROSIN"
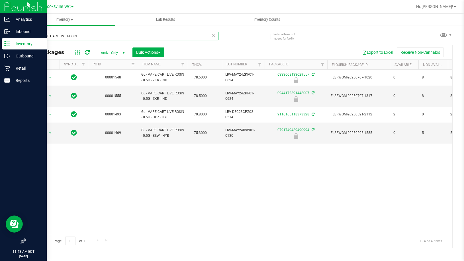
drag, startPoint x: 85, startPoint y: 38, endPoint x: 0, endPoint y: 41, distance: 84.9
click at [0, 41] on html "Analytics Inbound Inventory Outbound Retail Reports 11:43 AM EDT 08/21/2025 08/…" at bounding box center [232, 130] width 464 height 261
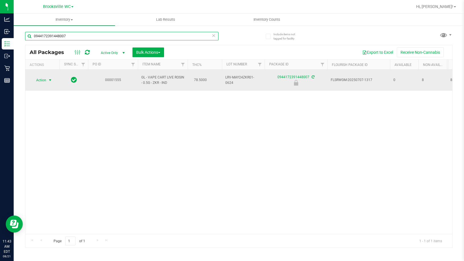
type input "0944172391448007"
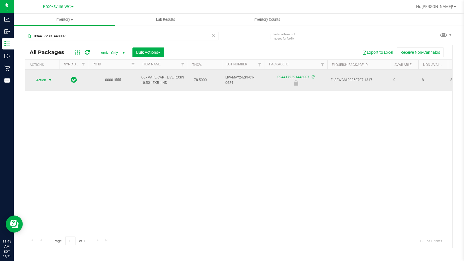
click at [51, 78] on span "select" at bounding box center [50, 80] width 5 height 5
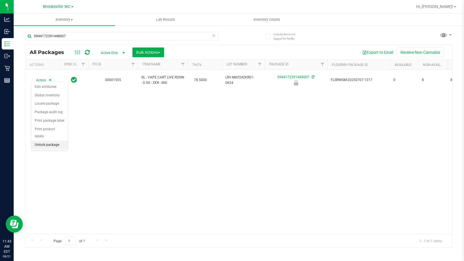
click at [48, 141] on li "Unlock package" at bounding box center [49, 145] width 36 height 9
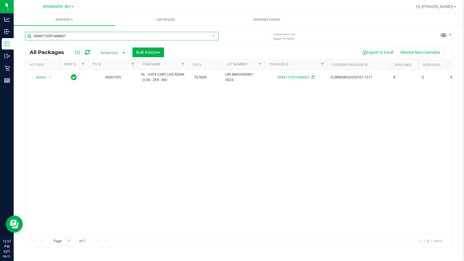
drag, startPoint x: 83, startPoint y: 35, endPoint x: 0, endPoint y: -12, distance: 95.7
click at [0, 0] on html "Analytics Inbound Inventory Outbound Retail Reports 12:07 PM EDT 08/21/2025 08/…" at bounding box center [232, 130] width 464 height 261
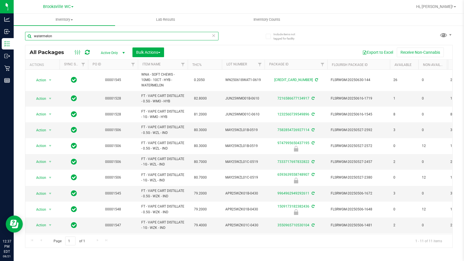
type input "watermelon"
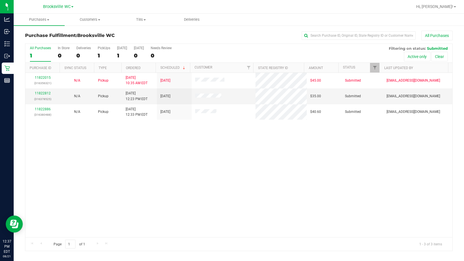
click at [211, 165] on div "11822015 (316356321) N/A Pickup [DATE] 10:35 AM EDT 8/21/2025 $45.00 Submitted …" at bounding box center [238, 155] width 427 height 165
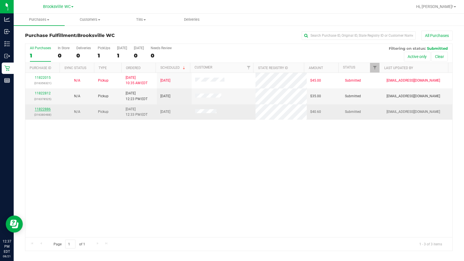
click at [44, 110] on link "11822886" at bounding box center [43, 109] width 16 height 4
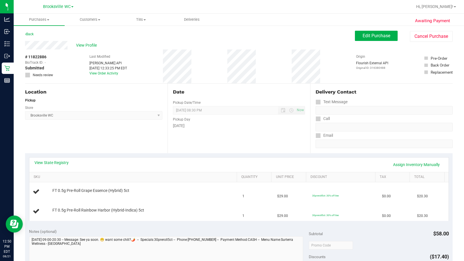
click at [117, 108] on div "Store" at bounding box center [93, 107] width 137 height 8
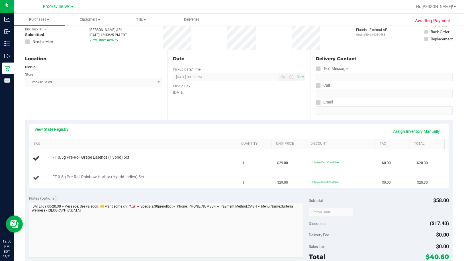
scroll to position [57, 0]
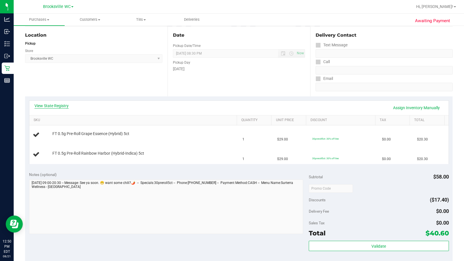
click at [55, 104] on link "View State Registry" at bounding box center [51, 106] width 34 height 6
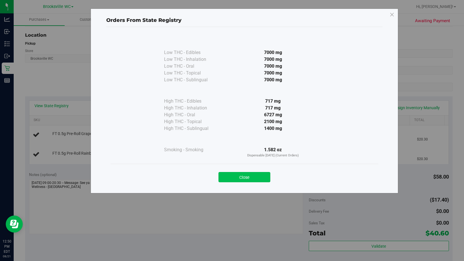
click at [236, 178] on button "Close" at bounding box center [244, 177] width 52 height 10
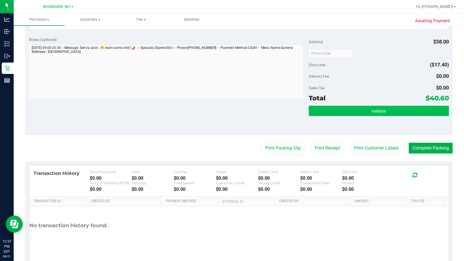
scroll to position [237, 0]
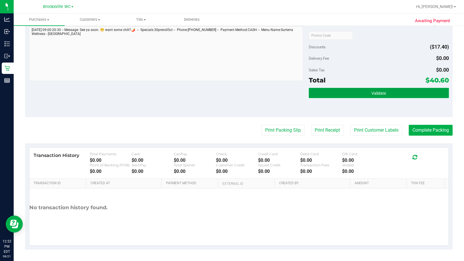
click at [365, 91] on button "Validate" at bounding box center [379, 93] width 140 height 10
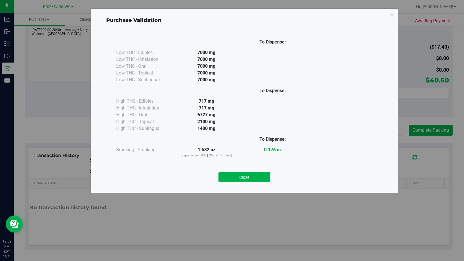
click at [262, 169] on div "Close" at bounding box center [244, 175] width 259 height 14
click at [260, 177] on button "Close" at bounding box center [244, 177] width 52 height 10
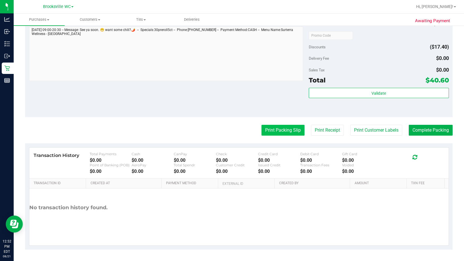
click at [271, 131] on button "Print Packing Slip" at bounding box center [282, 130] width 43 height 11
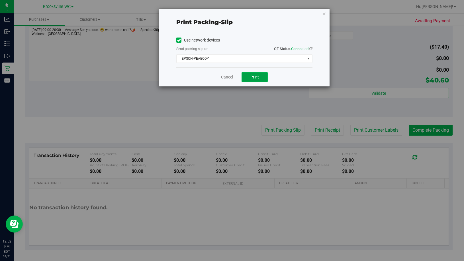
click at [252, 77] on span "Print" at bounding box center [254, 77] width 9 height 5
click at [225, 78] on link "Cancel" at bounding box center [227, 77] width 12 height 6
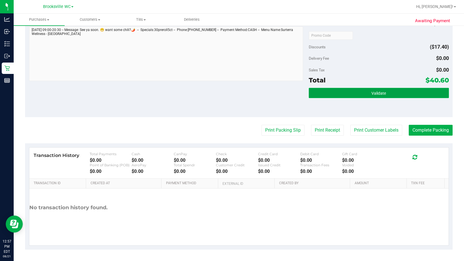
click at [399, 96] on button "Validate" at bounding box center [379, 93] width 140 height 10
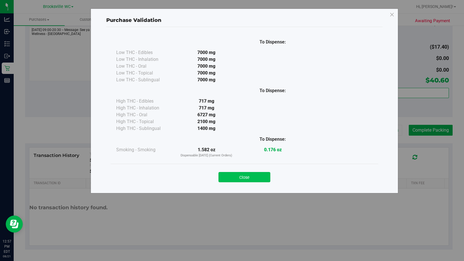
click at [252, 178] on button "Close" at bounding box center [244, 177] width 52 height 10
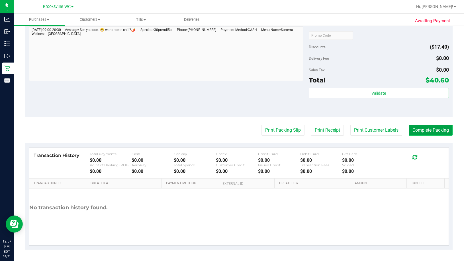
click at [424, 128] on button "Complete Packing" at bounding box center [430, 130] width 44 height 11
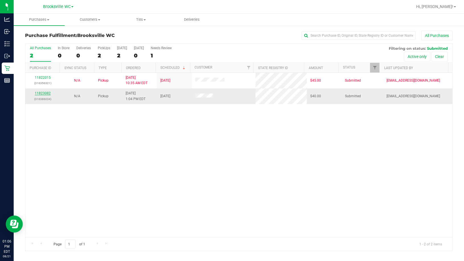
click at [46, 93] on link "11823082" at bounding box center [43, 93] width 16 height 4
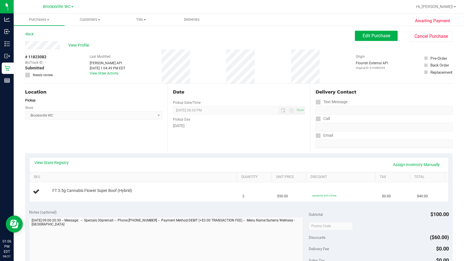
scroll to position [57, 0]
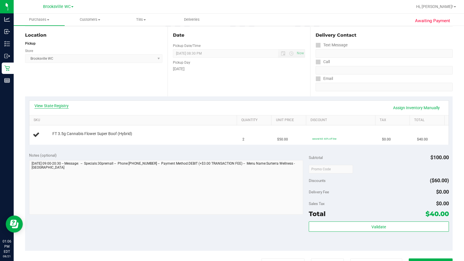
click at [61, 108] on link "View State Registry" at bounding box center [51, 106] width 34 height 6
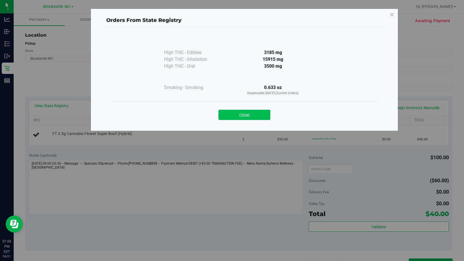
click at [246, 114] on button "Close" at bounding box center [244, 115] width 52 height 10
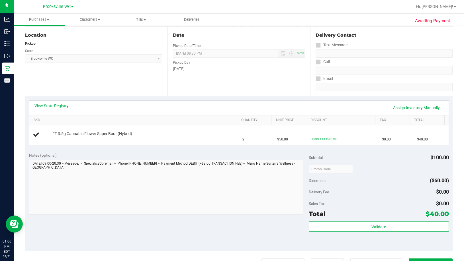
click at [265, 87] on div "Date Pickup Date/Time [DATE] Now [DATE] 08:30 PM Now Pickup Day [DATE]" at bounding box center [238, 62] width 142 height 70
